Goal: Use online tool/utility: Utilize a website feature to perform a specific function

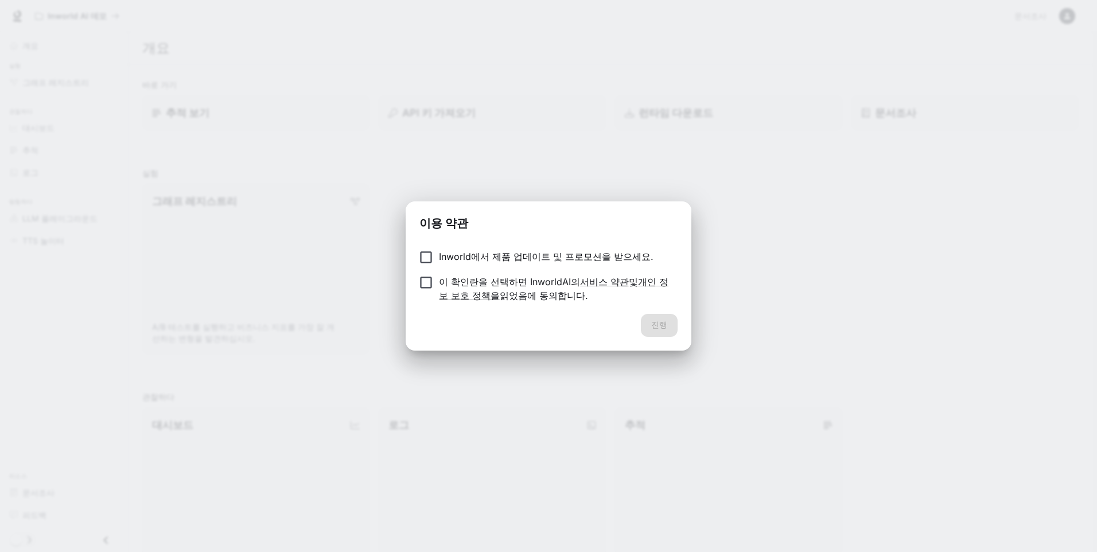
click at [561, 259] on p "Inworld에서 제품 업데이트 및 프로모션을 받으세요." at bounding box center [546, 257] width 215 height 14
click at [495, 300] on p "이 확인란을 선택하면 InworldAI의 서비스 약관 및 개인 정보 보호 정책을 읽었음에 동의합니다." at bounding box center [554, 289] width 230 height 28
click at [658, 324] on button "진행" at bounding box center [659, 325] width 37 height 23
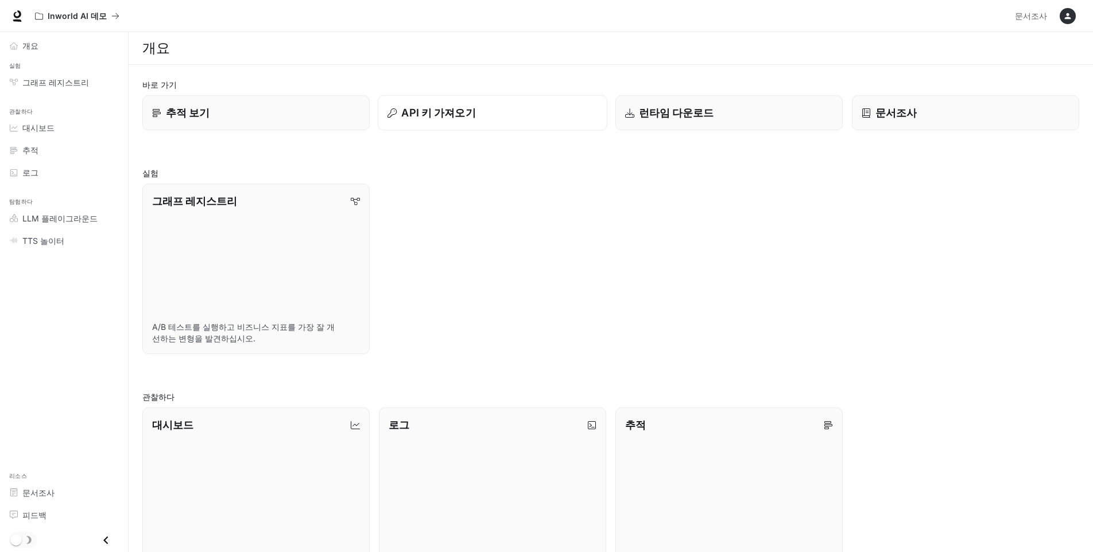
click at [480, 115] on div "API 키 가져오기" at bounding box center [492, 112] width 210 height 15
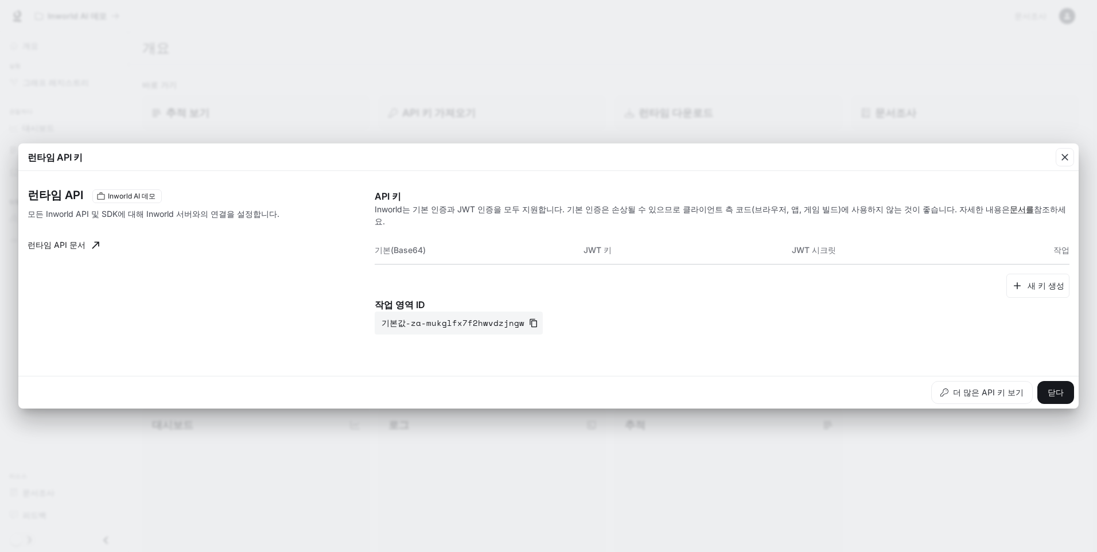
click at [363, 95] on div "런타임 API 키 런타임 API Inworld AI 데모 모든 Inworld API 및 SDK에 대해 Inworld 서버와의 연결을 설정합니다…" at bounding box center [548, 276] width 1097 height 552
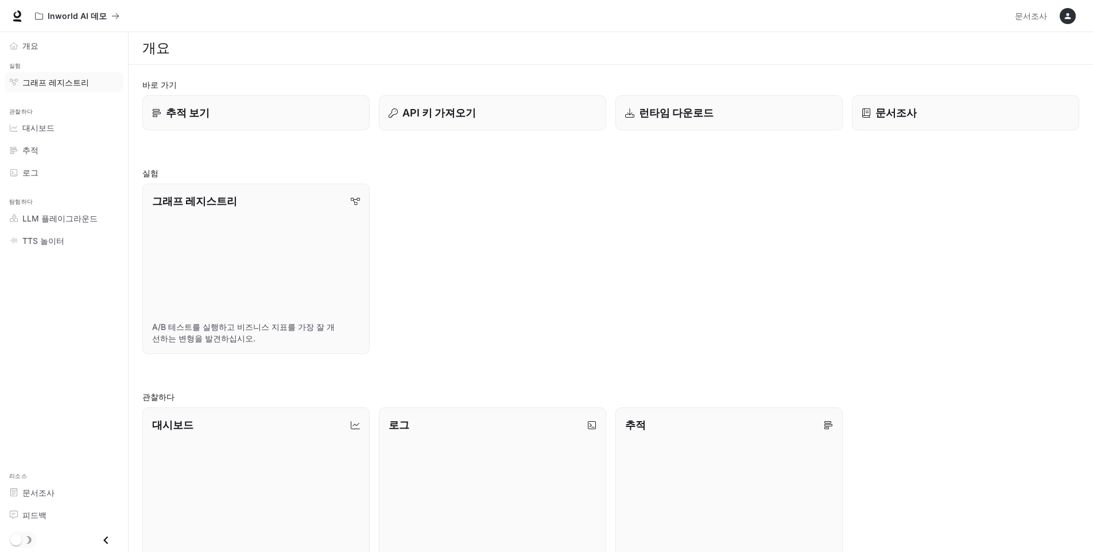
click at [42, 84] on span "그래프 레지스트리" at bounding box center [55, 82] width 67 height 12
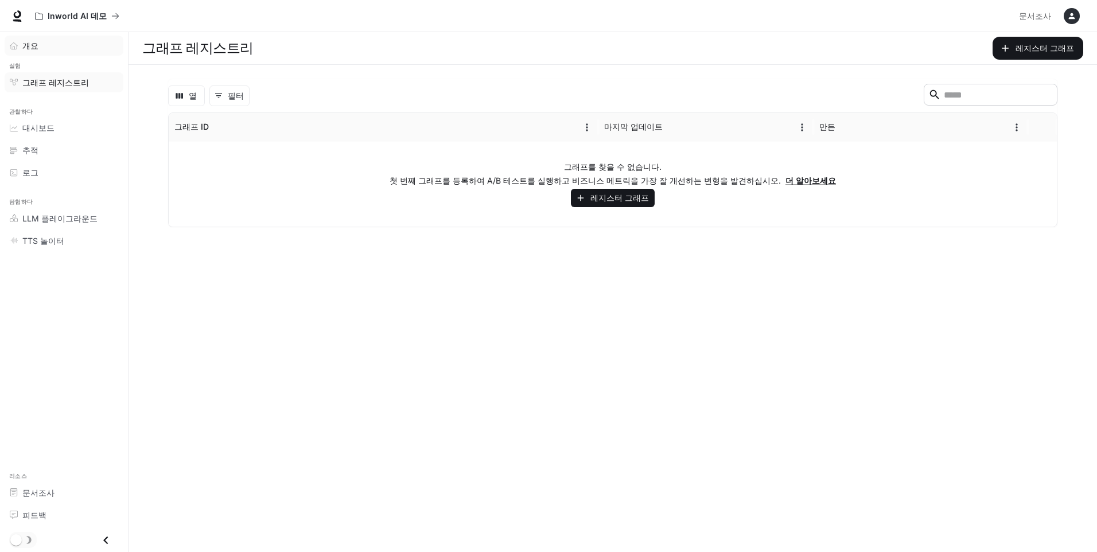
click at [30, 45] on span "개요" at bounding box center [30, 46] width 16 height 12
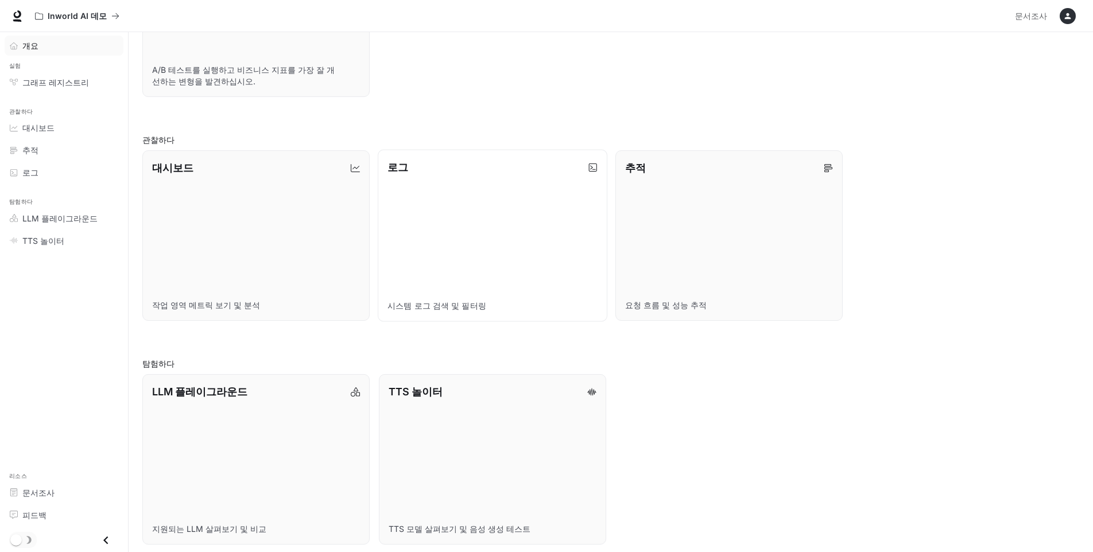
scroll to position [263, 0]
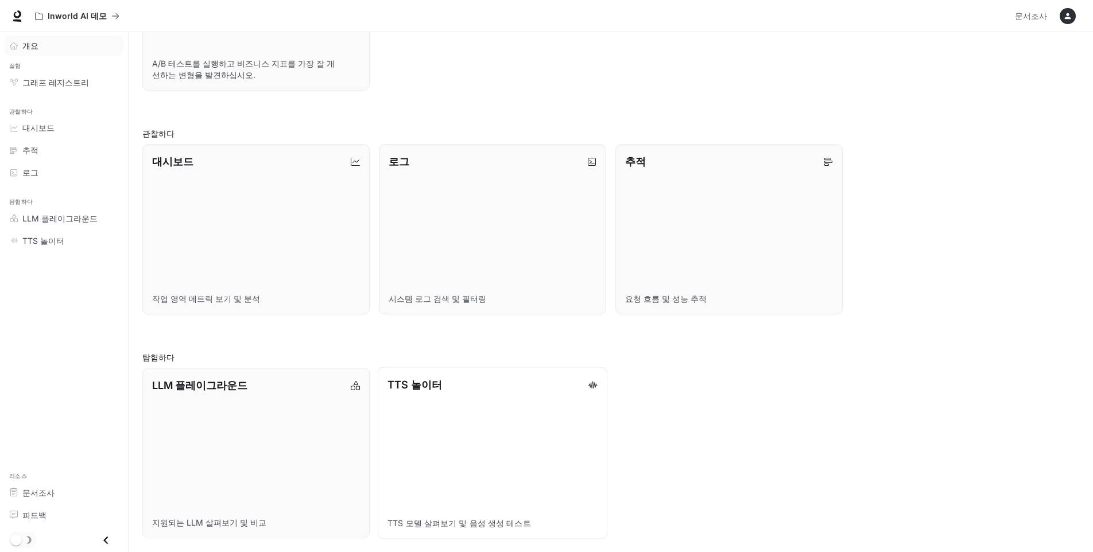
click at [493, 457] on link "TTS 놀이터 TTS 모델 살펴보기 및 음성 생성 테스트" at bounding box center [493, 453] width 230 height 172
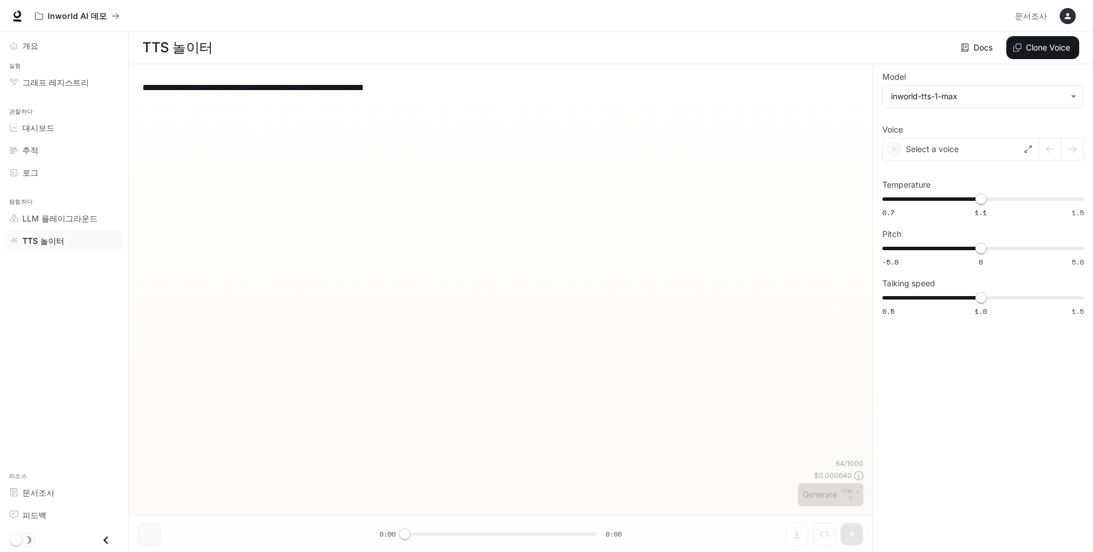
scroll to position [1, 0]
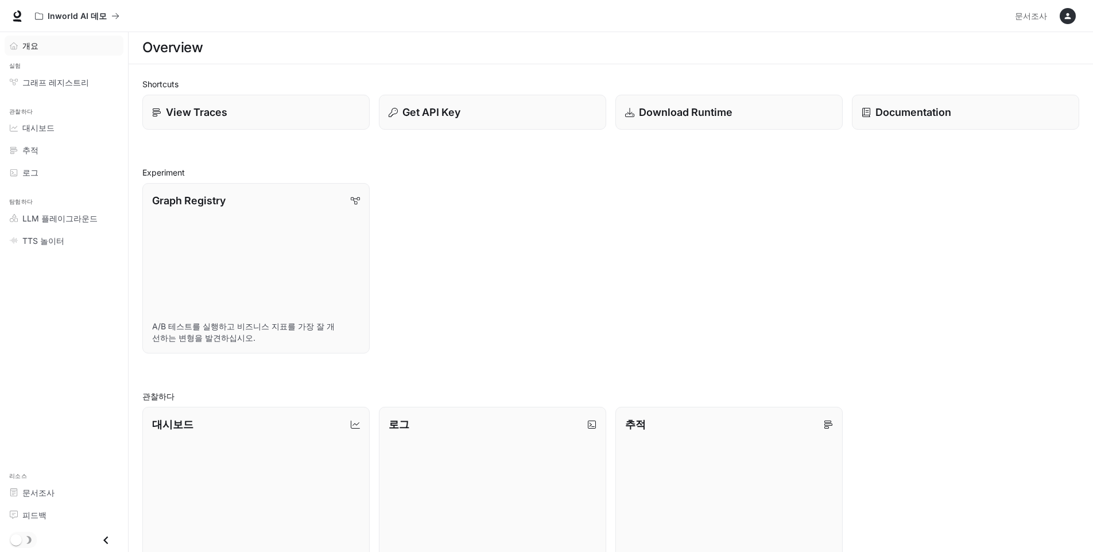
scroll to position [263, 0]
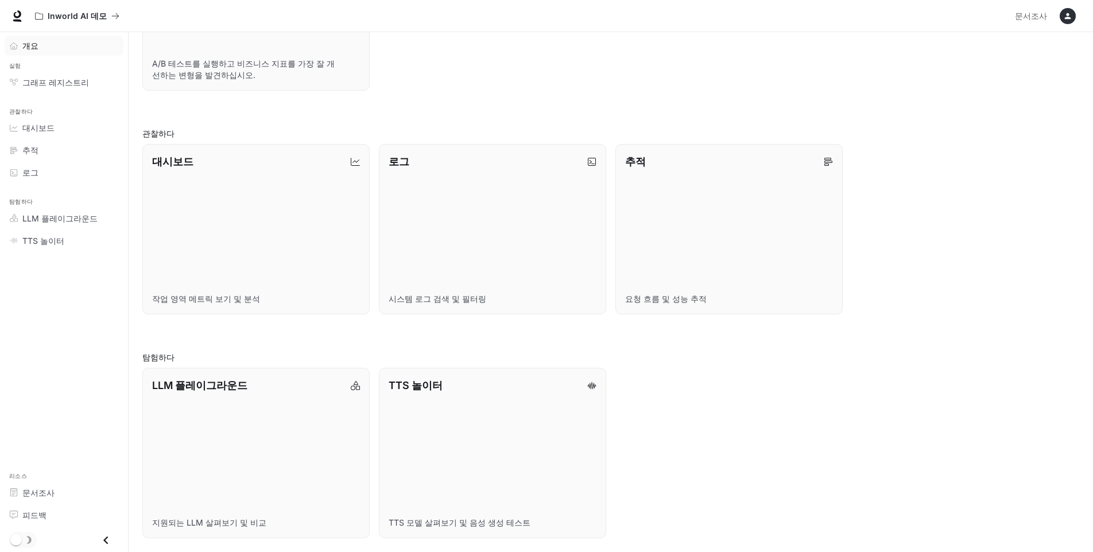
click at [694, 473] on div "LLM 플레이그라운드 지원되는 LLM 살펴보기 및 비교 TTS 놀이터 TTS 모델 살펴보기 및 음성 생성 테스트" at bounding box center [606, 449] width 946 height 180
click at [271, 341] on div "Shortcuts View Traces Get API Key Download Runtime Documentation Experiment Gra…" at bounding box center [610, 176] width 937 height 723
click at [475, 419] on link "TTS 놀이터 TTS 모델 살펴보기 및 음성 생성 테스트" at bounding box center [493, 453] width 230 height 172
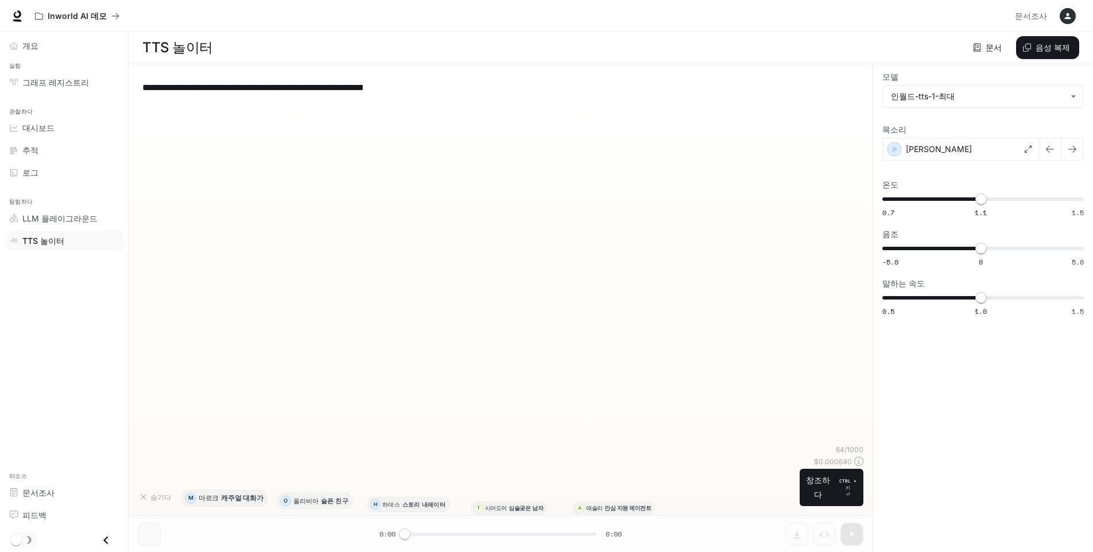
scroll to position [1, 0]
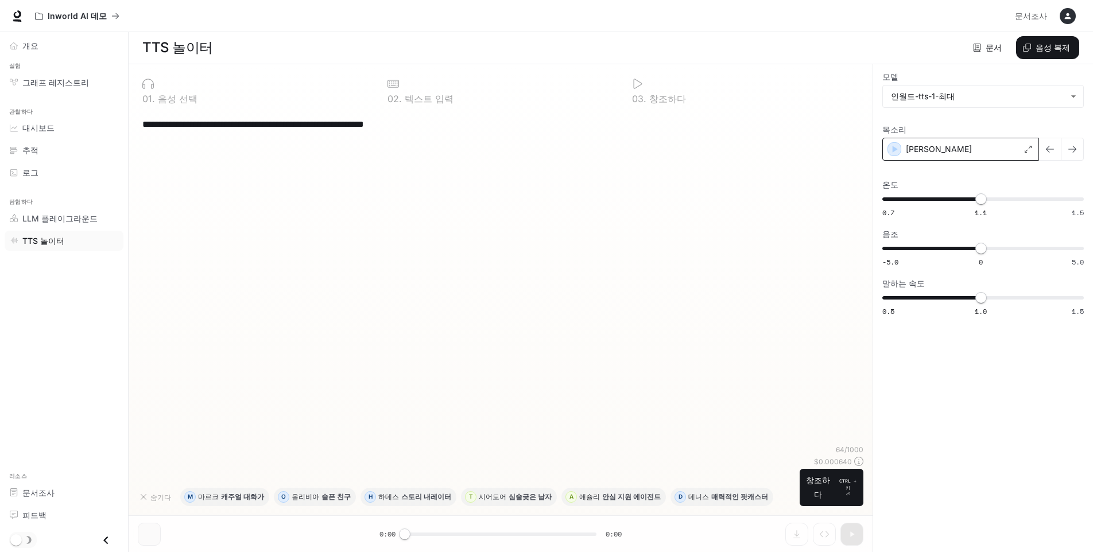
click at [1024, 152] on div "알렉스" at bounding box center [960, 149] width 157 height 23
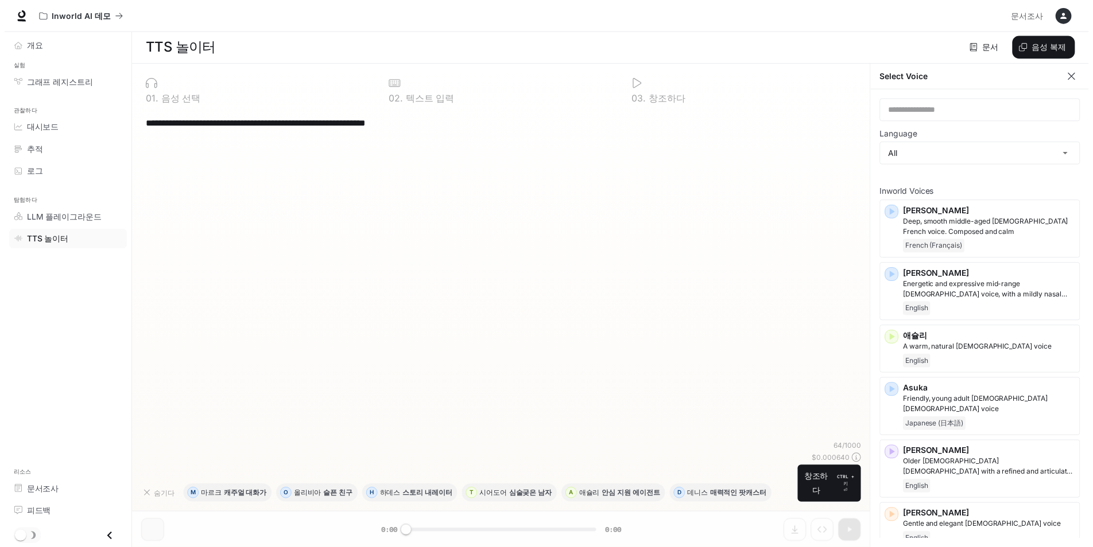
scroll to position [5, 0]
